Goal: Navigation & Orientation: Find specific page/section

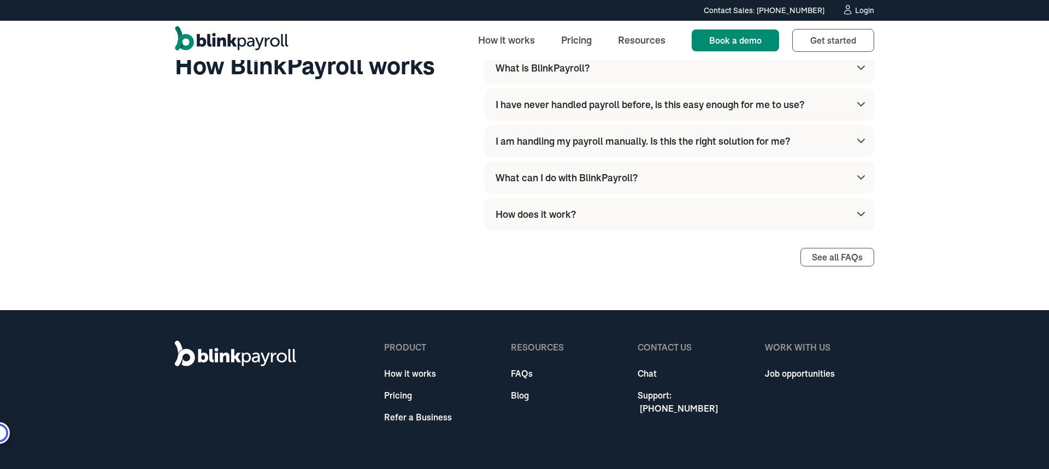
scroll to position [2888, 0]
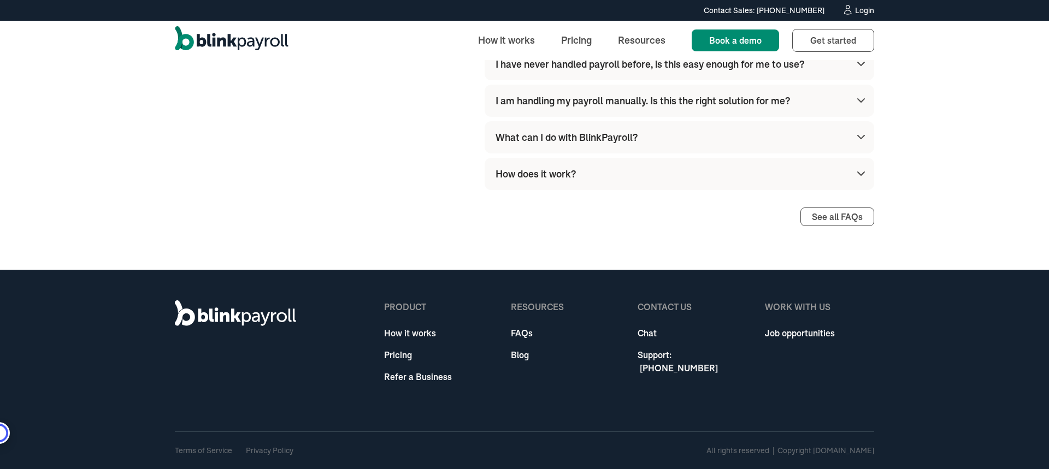
click at [780, 335] on link "Job opportunities" at bounding box center [800, 333] width 70 height 13
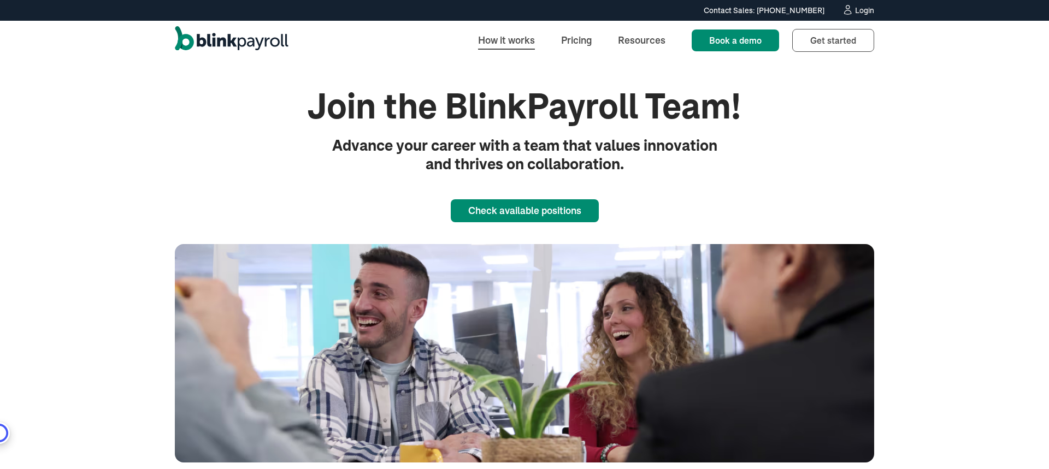
click at [523, 44] on link "How it works" at bounding box center [506, 39] width 74 height 23
